Goal: Task Accomplishment & Management: Complete application form

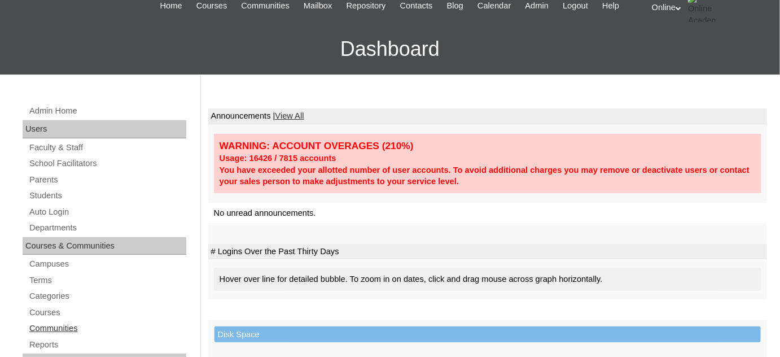
scroll to position [102, 0]
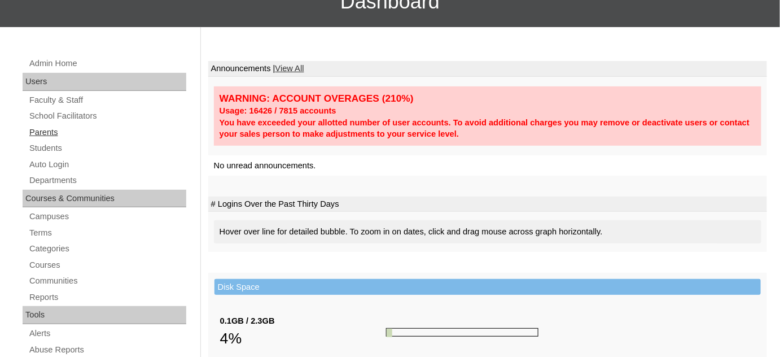
click at [65, 133] on link "Parents" at bounding box center [107, 132] width 158 height 14
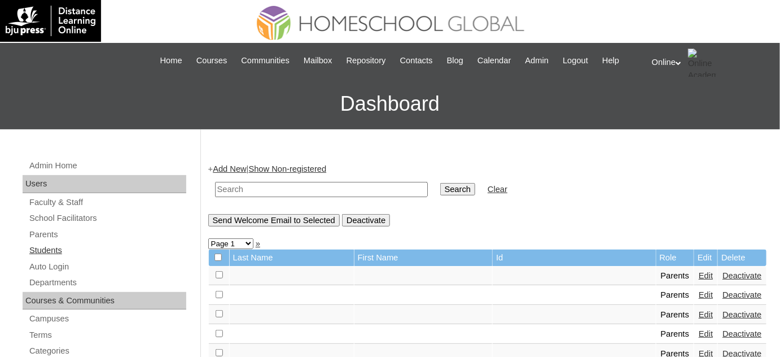
click at [78, 249] on link "Students" at bounding box center [107, 250] width 158 height 14
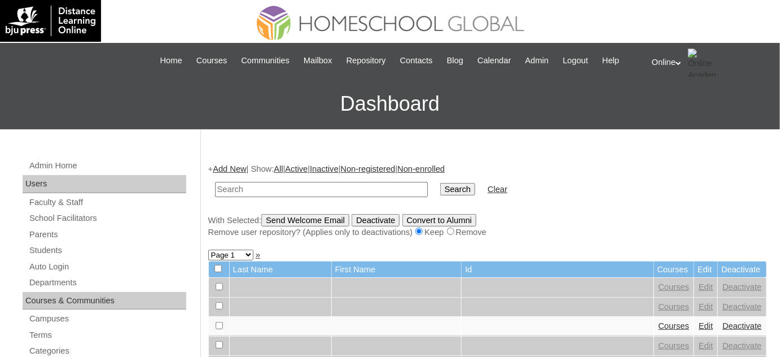
click at [254, 189] on input "text" at bounding box center [321, 189] width 213 height 15
click at [239, 168] on link "Add New" at bounding box center [229, 168] width 33 height 9
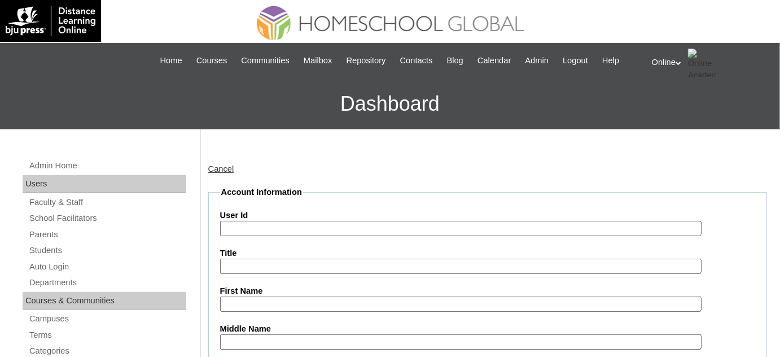
click at [341, 222] on input "User Id" at bounding box center [461, 228] width 482 height 15
paste input "HG195OACAD2025"
type input "HG195OACAD2025"
click at [271, 297] on input "First Name" at bounding box center [461, 303] width 482 height 15
paste input "Janine Alpha Claire Quiambao Sesio _250006076"
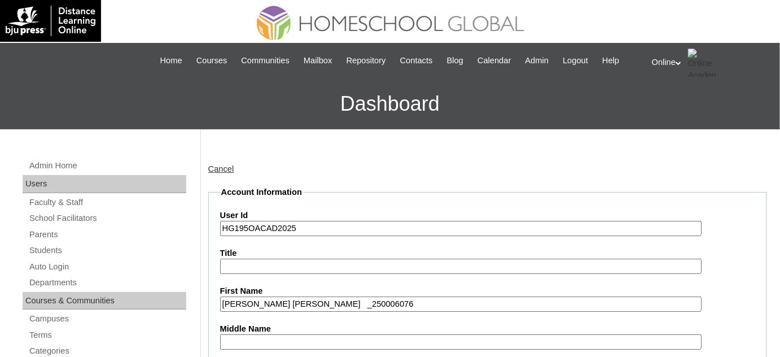
click at [400, 308] on input "Janine Alpha Claire Quiambao Sesio _250006076" at bounding box center [461, 303] width 482 height 15
click at [361, 301] on input "Janine Alpha Claire Quiambao Sesio" at bounding box center [461, 303] width 482 height 15
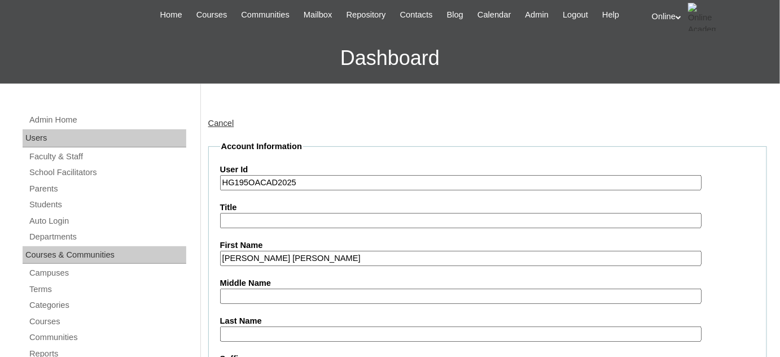
scroll to position [51, 0]
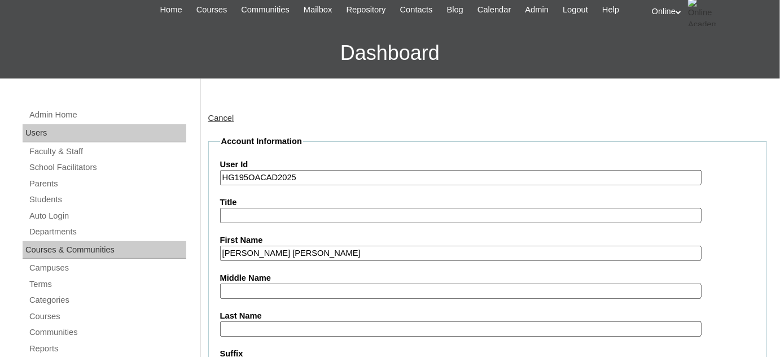
type input "Janine Alpha Claire Quiambao"
click at [322, 321] on input "Last Name" at bounding box center [461, 328] width 482 height 15
paste input "Sesio"
type input "Sesio"
click at [323, 249] on input "Janine Alpha Claire Quiambao" at bounding box center [461, 253] width 482 height 15
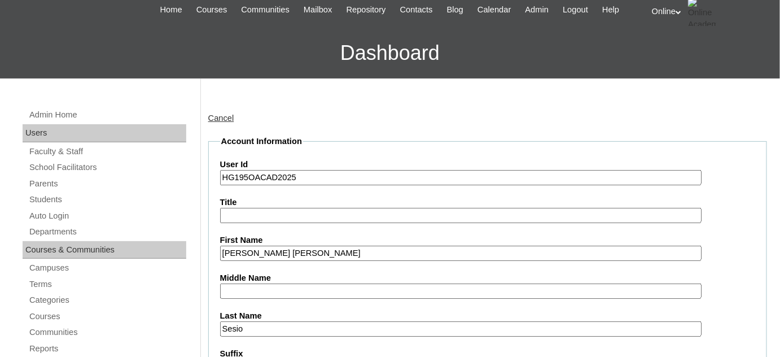
click at [323, 249] on input "Janine Alpha Claire Quiambao" at bounding box center [461, 253] width 482 height 15
type input "Janine Alpha Claire"
click at [282, 292] on input "Middle Name" at bounding box center [461, 290] width 482 height 15
paste input "Quiambao"
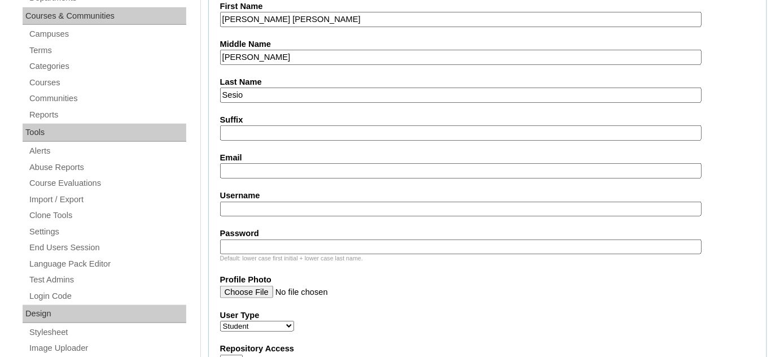
scroll to position [308, 0]
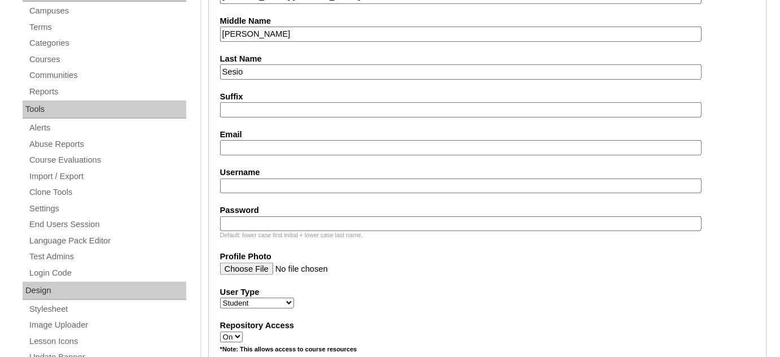
type input "Quiambao"
click at [336, 172] on label "Username" at bounding box center [487, 173] width 535 height 12
click at [336, 178] on input "Username" at bounding box center [461, 185] width 482 height 15
paste input "janine.sesio2025"
type input "janine.sesio2025"
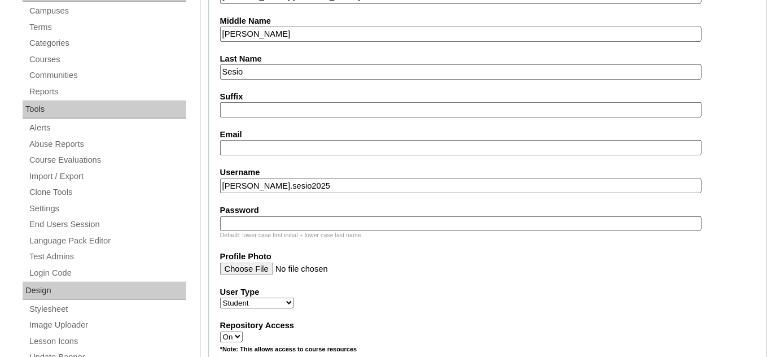
click at [276, 216] on input "Password" at bounding box center [461, 223] width 482 height 15
paste input "jPhqS"
type input "jPhqS"
click at [322, 140] on input "Email" at bounding box center [461, 147] width 482 height 15
paste input "jonathan.sesio@gmail.com"
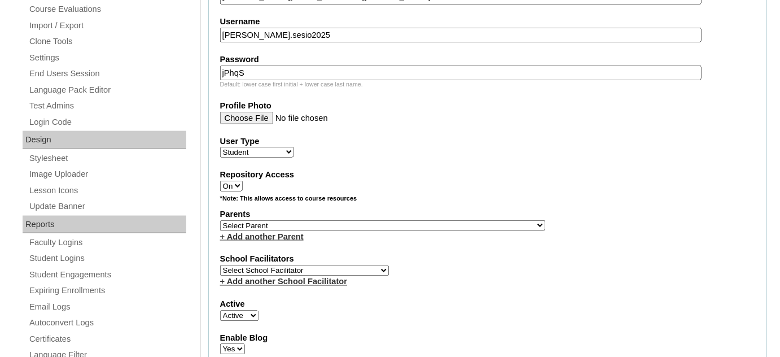
scroll to position [462, 0]
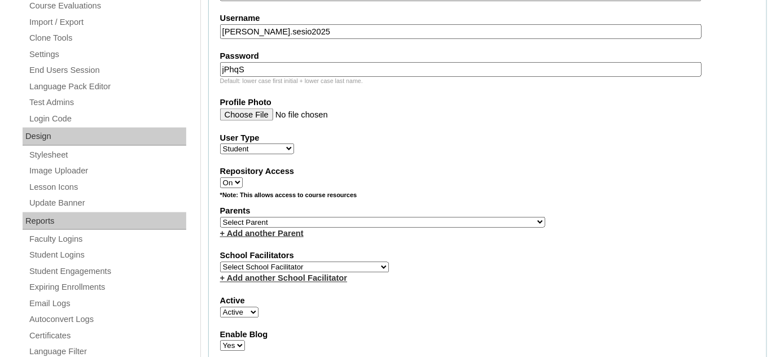
type input "jonathan.sesio@gmail.com"
click at [344, 217] on select "Select Parent , , , , , , , , , , , , , , , , , , , , , , , , , , , , , , , , ,…" at bounding box center [382, 222] width 325 height 11
select select "43426"
click at [220, 217] on select "Select Parent , , , , , , , , , , , , , , , , , , , , , , , , , , , , , , , , ,…" at bounding box center [382, 222] width 325 height 11
click at [337, 262] on select "Select School Facilitator [PERSON_NAME] [PERSON_NAME] Gloryfe [PERSON_NAME] [PE…" at bounding box center [304, 267] width 169 height 11
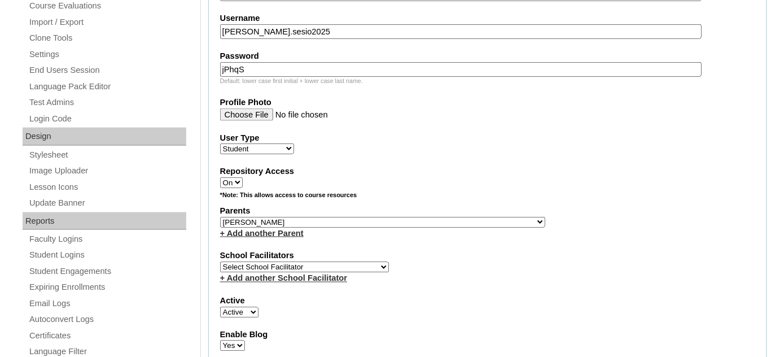
select select "29277"
click at [220, 262] on select "Select School Facilitator [PERSON_NAME] [PERSON_NAME] Gloryfe [PERSON_NAME] [PE…" at bounding box center [304, 267] width 169 height 11
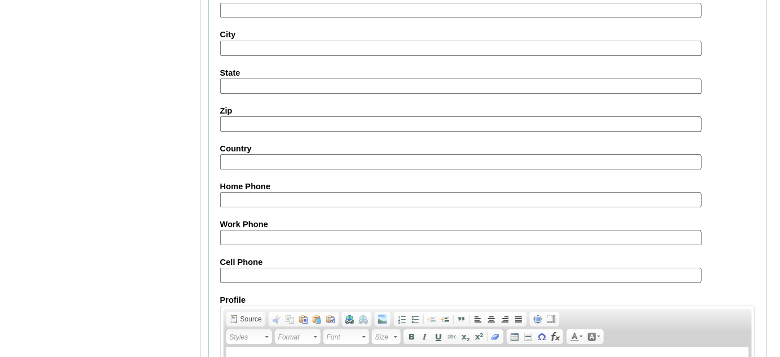
scroll to position [1344, 0]
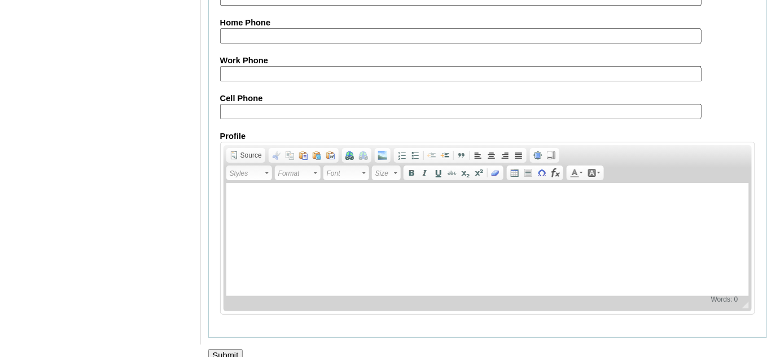
click at [230, 349] on input "Submit" at bounding box center [225, 355] width 35 height 12
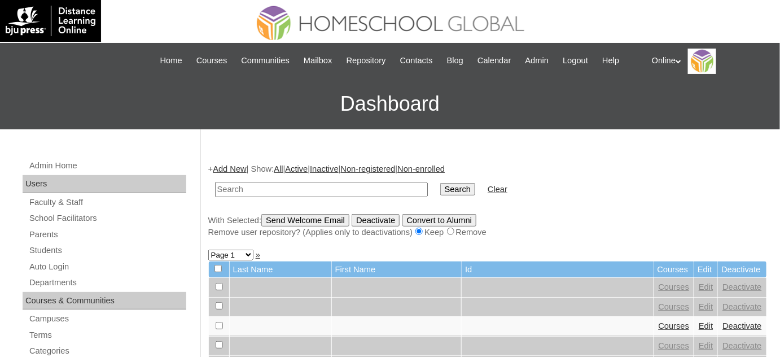
click at [326, 190] on input "text" at bounding box center [321, 189] width 213 height 15
type input "sesio"
click at [440, 183] on input "Search" at bounding box center [457, 189] width 35 height 12
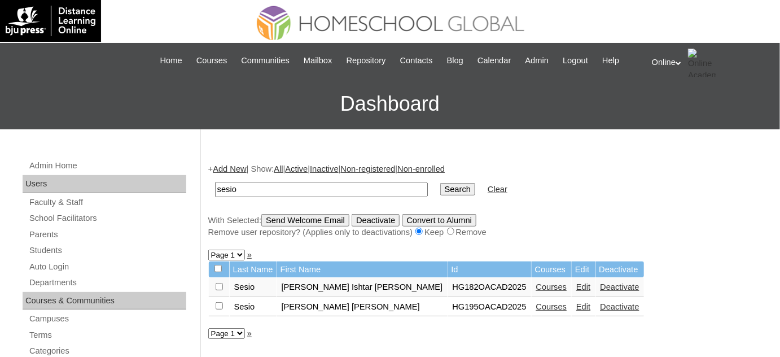
click at [536, 305] on link "Courses" at bounding box center [551, 306] width 31 height 9
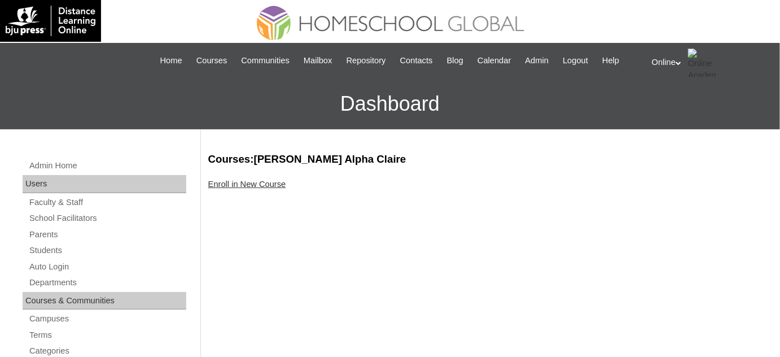
click at [269, 187] on link "Enroll in New Course" at bounding box center [247, 184] width 78 height 9
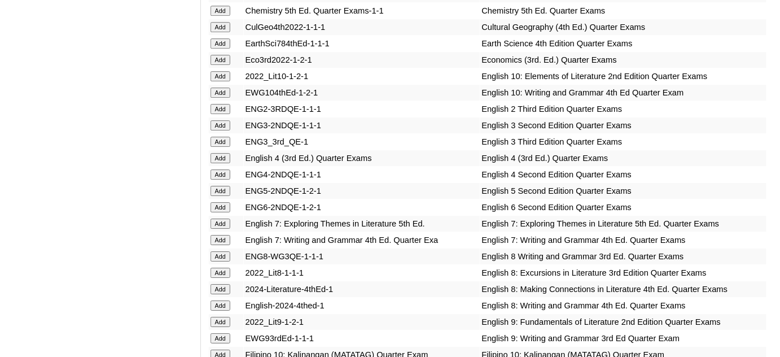
scroll to position [1129, 0]
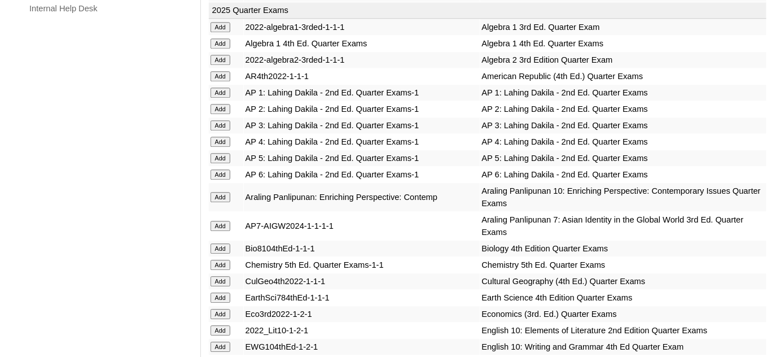
scroll to position [872, 0]
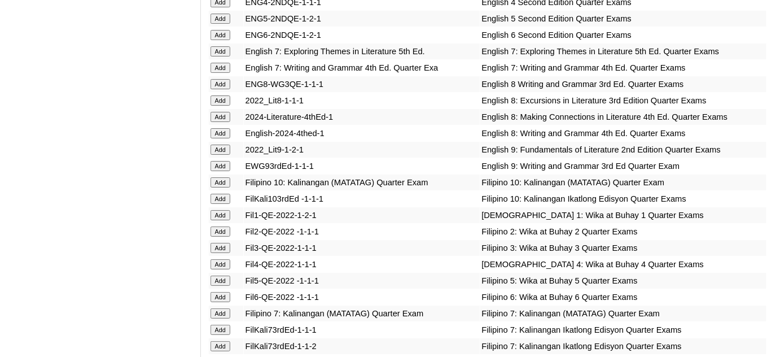
scroll to position [1334, 0]
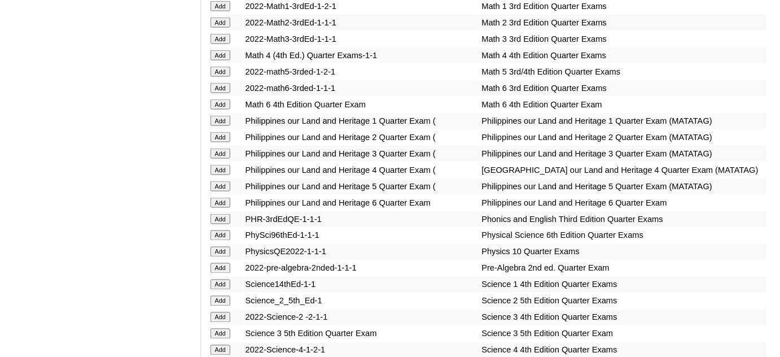
scroll to position [1950, 0]
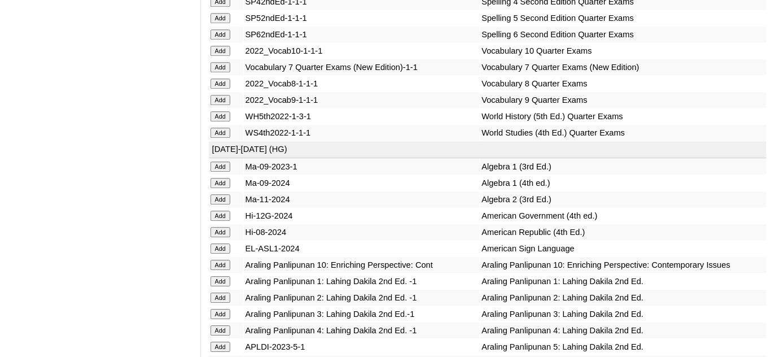
scroll to position [2360, 0]
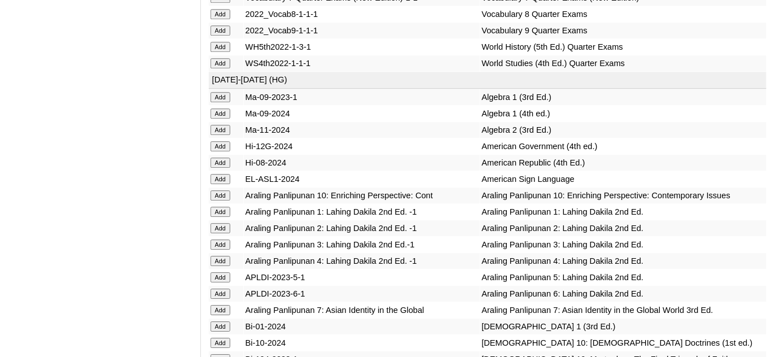
scroll to position [2463, 0]
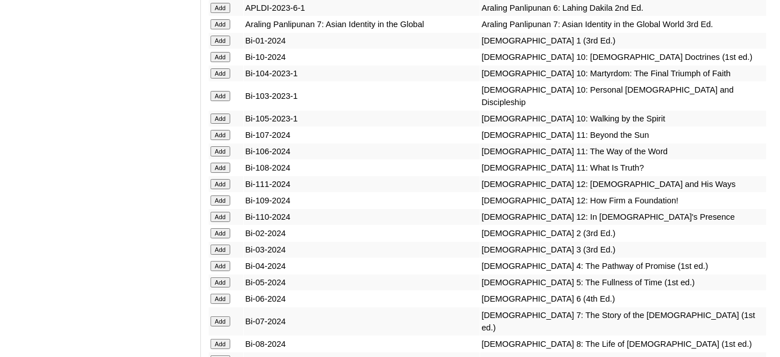
scroll to position [2720, 0]
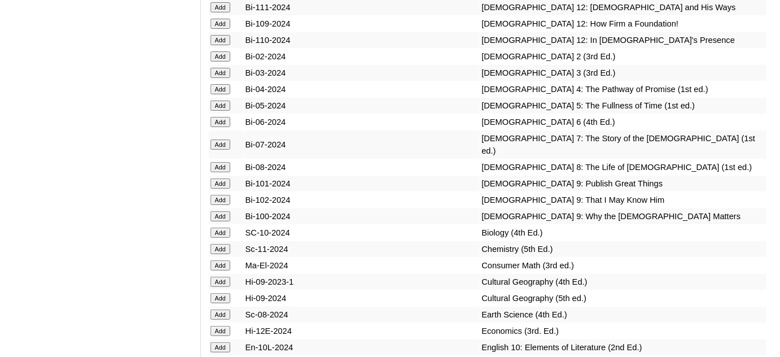
scroll to position [2925, 0]
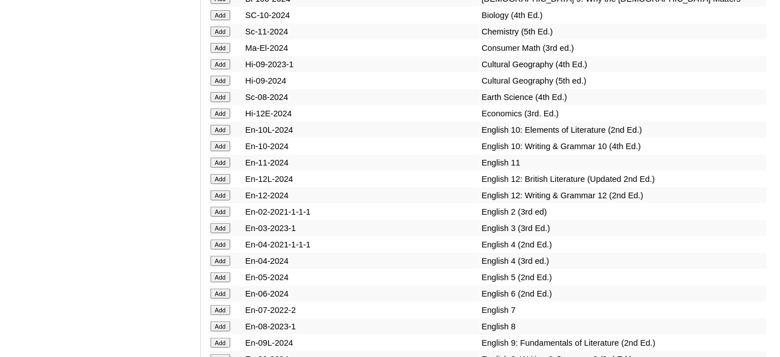
scroll to position [3130, 0]
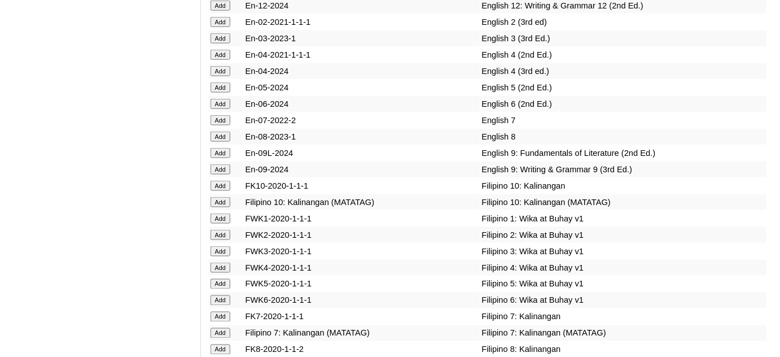
scroll to position [3336, 0]
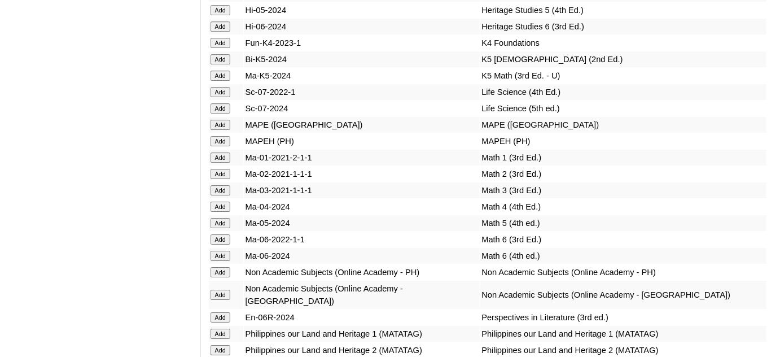
scroll to position [4003, 0]
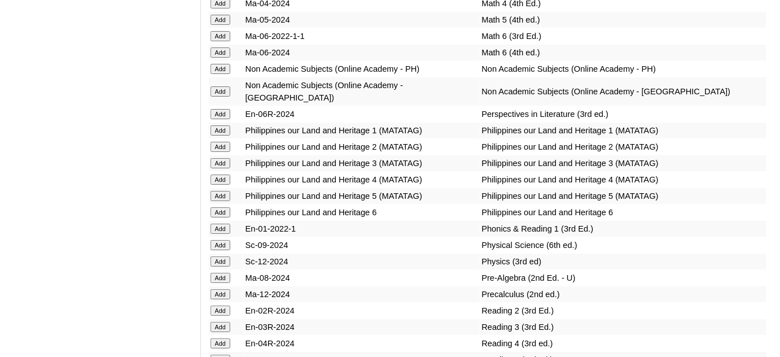
scroll to position [4208, 0]
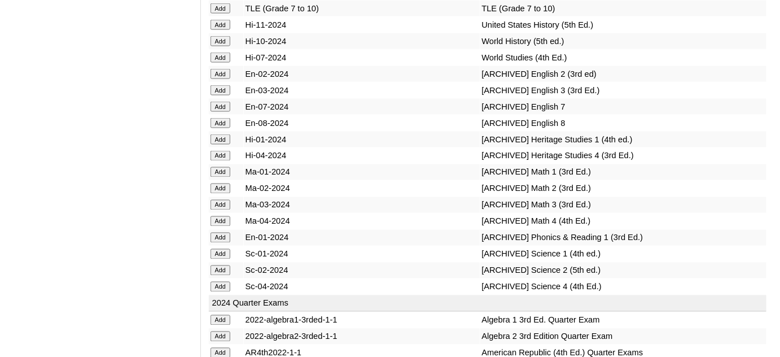
scroll to position [4876, 0]
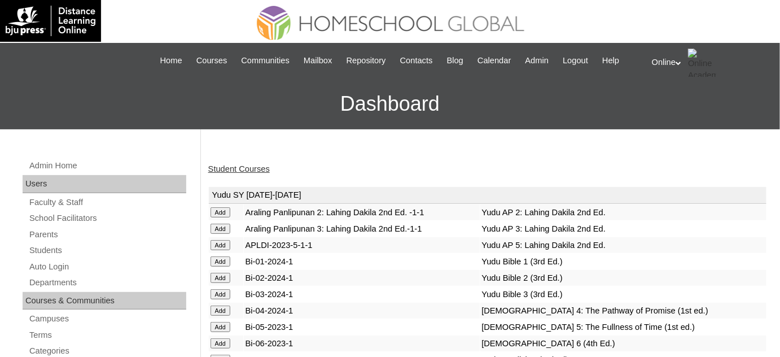
click at [257, 167] on link "Student Courses" at bounding box center [239, 168] width 62 height 9
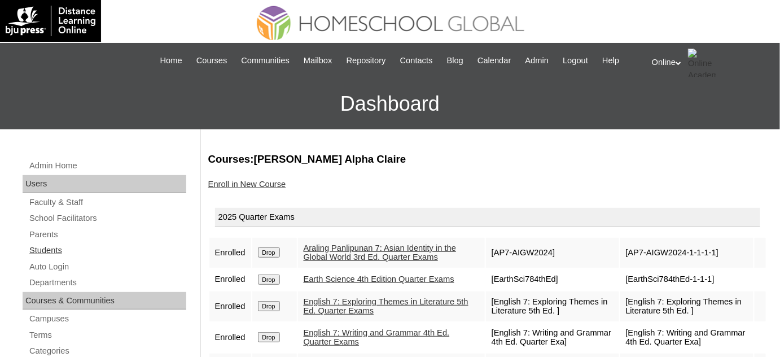
click at [50, 248] on link "Students" at bounding box center [107, 250] width 158 height 14
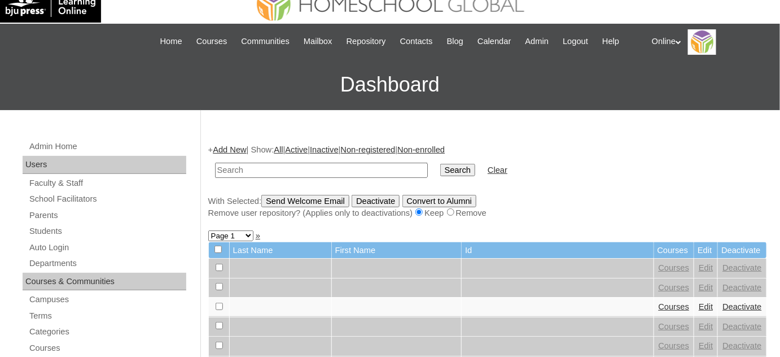
scroll to position [51, 0]
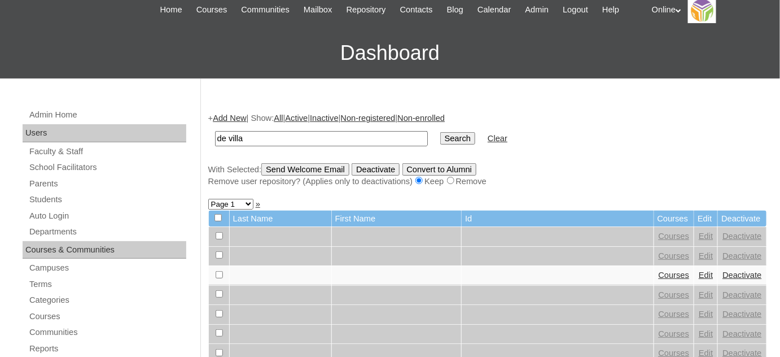
type input "de villa"
click at [440, 132] on input "Search" at bounding box center [457, 138] width 35 height 12
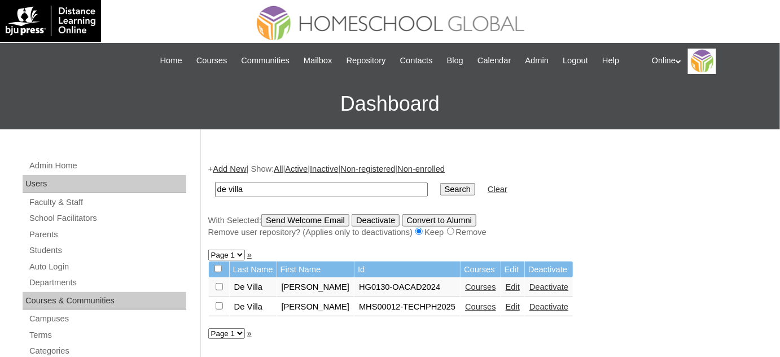
click at [531, 287] on link "Deactivate" at bounding box center [549, 286] width 39 height 9
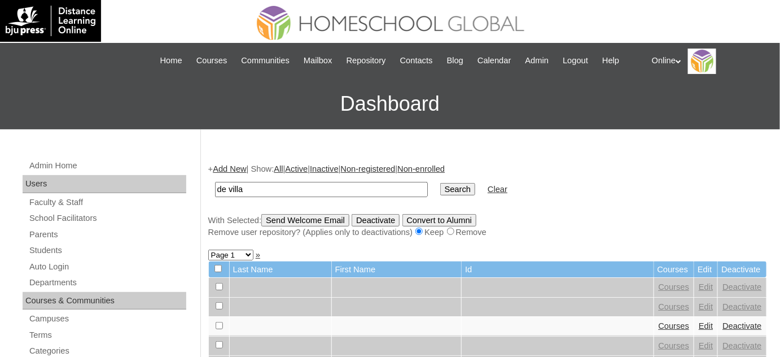
type input "de villa"
click at [440, 183] on input "Search" at bounding box center [457, 189] width 35 height 12
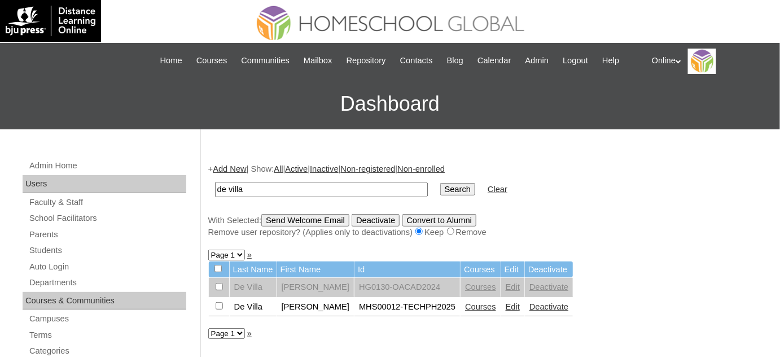
click at [239, 169] on link "Add New" at bounding box center [229, 168] width 33 height 9
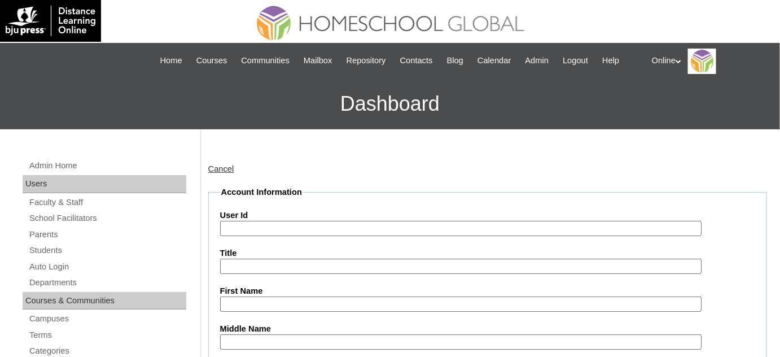
click at [436, 227] on input "User Id" at bounding box center [461, 228] width 482 height 15
paste input "HG197OACAD2025"
type input "HG197OACAD2025"
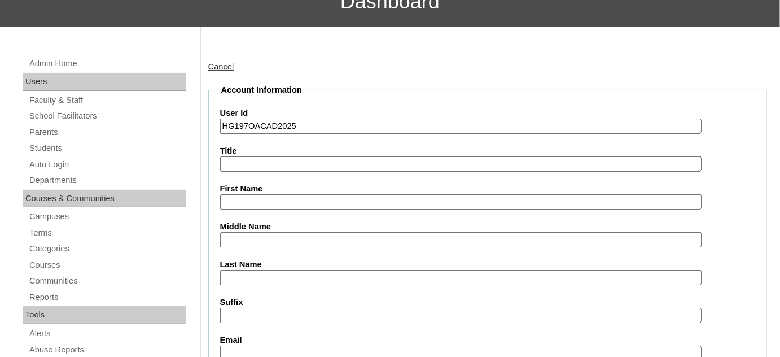
scroll to position [102, 0]
click at [343, 198] on input "First Name" at bounding box center [461, 201] width 482 height 15
paste input "[PERSON_NAME] [PERSON_NAME] 2403261"
click at [296, 195] on input "[PERSON_NAME] [PERSON_NAME] 2403261" at bounding box center [461, 201] width 482 height 15
click at [323, 196] on input "[PERSON_NAME] [PERSON_NAME] 2403261" at bounding box center [461, 201] width 482 height 15
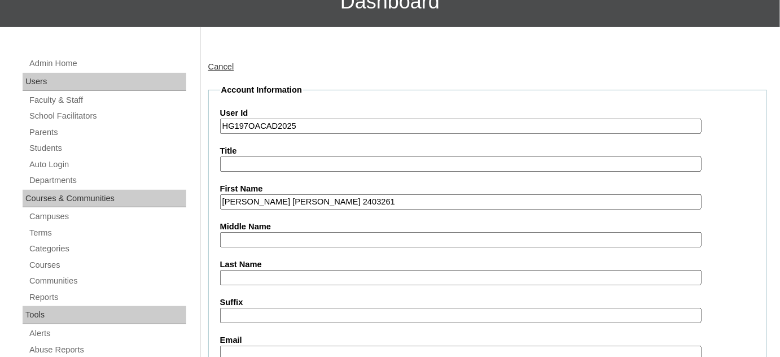
click at [323, 196] on input "[PERSON_NAME] [PERSON_NAME] 2403261" at bounding box center [461, 201] width 482 height 15
drag, startPoint x: 313, startPoint y: 200, endPoint x: 271, endPoint y: 198, distance: 42.4
click at [271, 198] on input "[PERSON_NAME] [PERSON_NAME]" at bounding box center [461, 201] width 482 height 15
type input "[PERSON_NAME]"
click at [266, 270] on input "Last Name" at bounding box center [461, 277] width 482 height 15
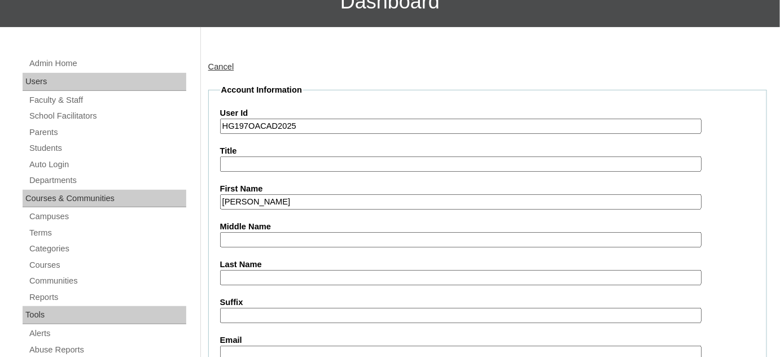
paste input "de Villa"
type input "de Villa"
click at [330, 313] on input "Suffix" at bounding box center [461, 315] width 482 height 15
click at [312, 348] on input "Email" at bounding box center [461, 353] width 482 height 15
paste input "[EMAIL_ADDRESS][DOMAIN_NAME]"
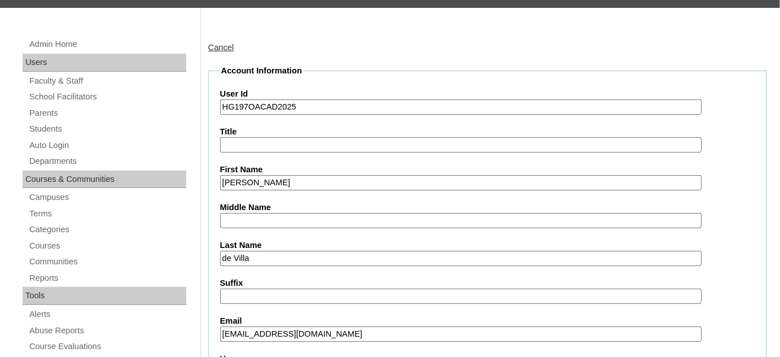
scroll to position [154, 0]
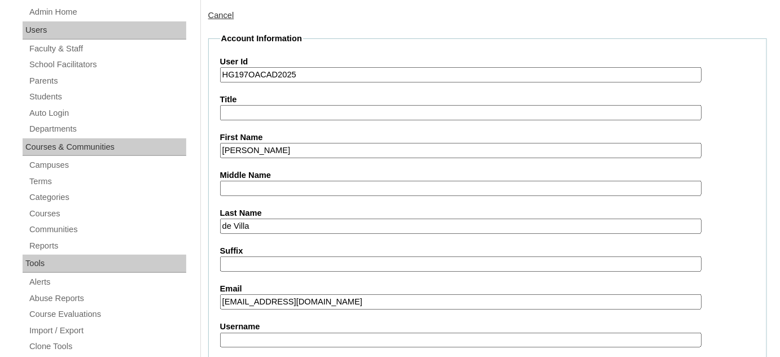
type input "[EMAIL_ADDRESS][DOMAIN_NAME]"
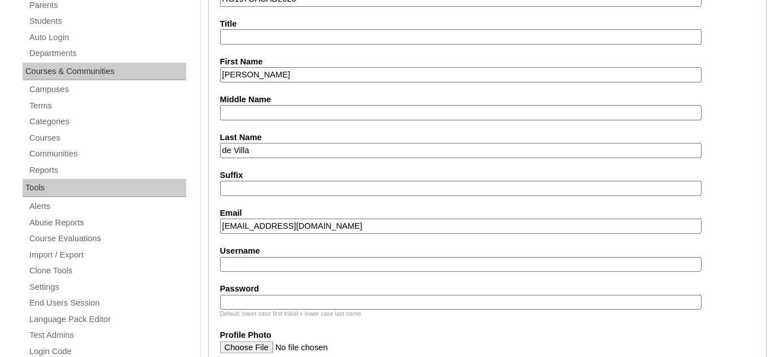
scroll to position [256, 0]
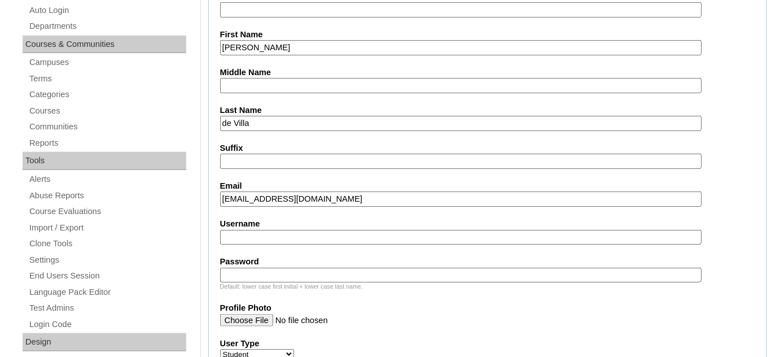
click at [326, 234] on input "Username" at bounding box center [461, 237] width 482 height 15
paste input "[PERSON_NAME].devilla2025"
type input "[PERSON_NAME].devilla2025"
paste input "cMjrD"
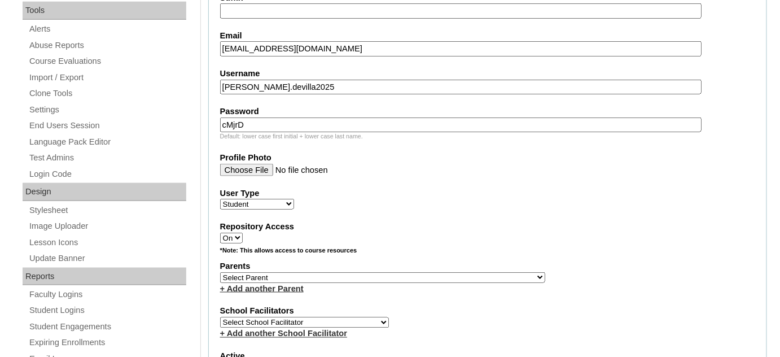
scroll to position [410, 0]
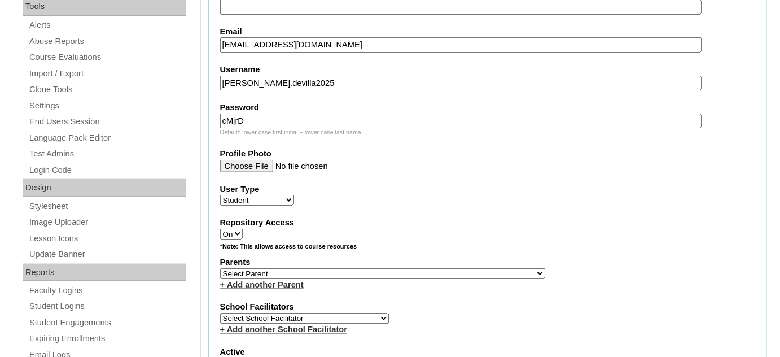
type input "cMjrD"
click at [370, 268] on select "Select Parent , , , , , , , , , , , , , , , , , , , , , , , , , , , , , , , , ,…" at bounding box center [382, 273] width 325 height 11
select select "40032"
click at [326, 313] on select "Select School Facilitator [PERSON_NAME] [PERSON_NAME] Gloryfe [PERSON_NAME] [PE…" at bounding box center [304, 318] width 169 height 11
select select "29277"
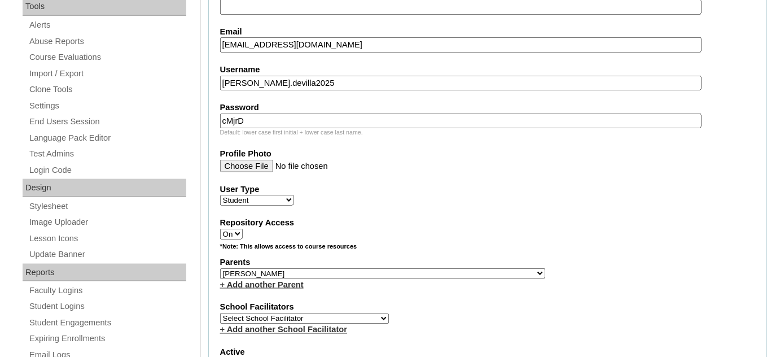
click at [220, 313] on select "Select School Facilitator [PERSON_NAME] [PERSON_NAME] Gloryfe [PERSON_NAME] [PE…" at bounding box center [304, 318] width 169 height 11
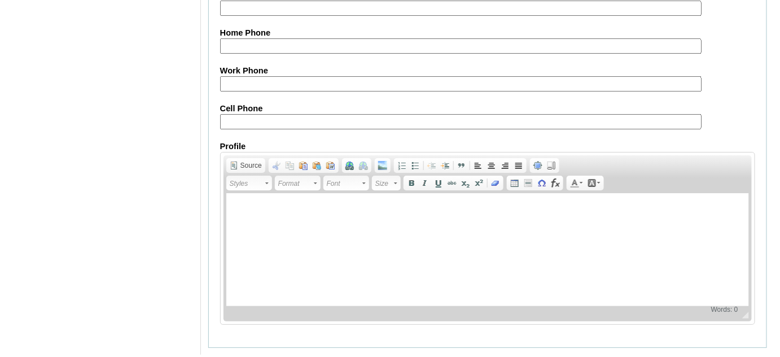
scroll to position [1344, 0]
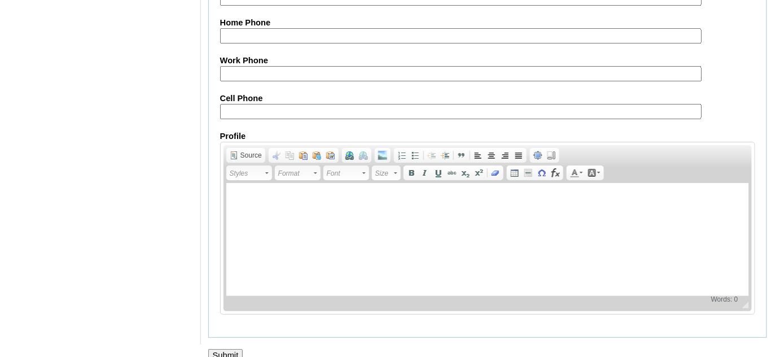
click at [231, 349] on input "Submit" at bounding box center [225, 355] width 35 height 12
